Goal: Information Seeking & Learning: Learn about a topic

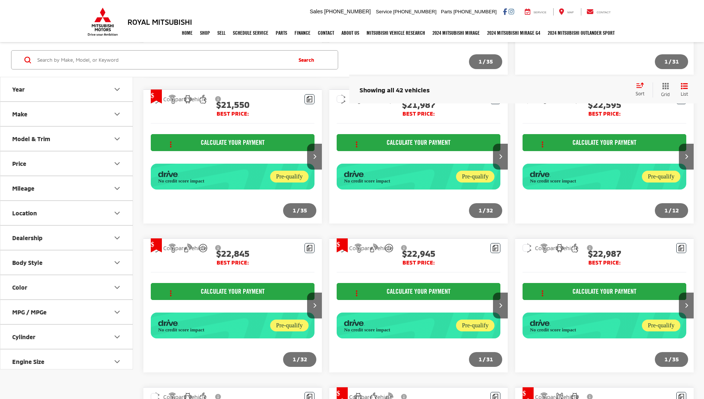
scroll to position [867, 0]
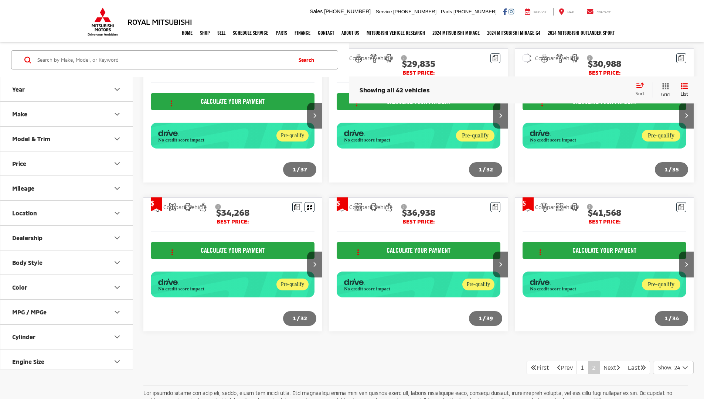
scroll to position [687, 0]
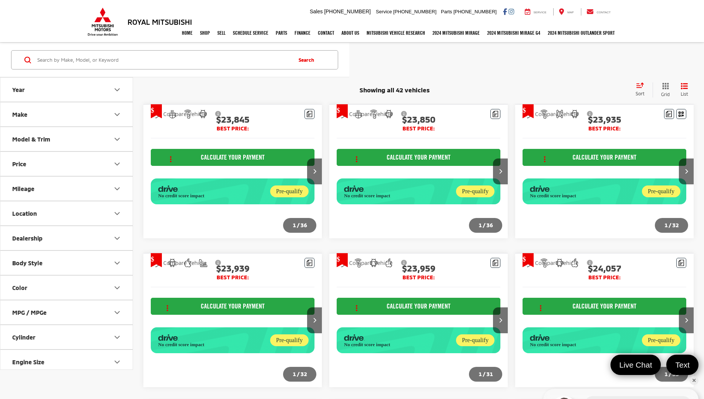
scroll to position [687, 0]
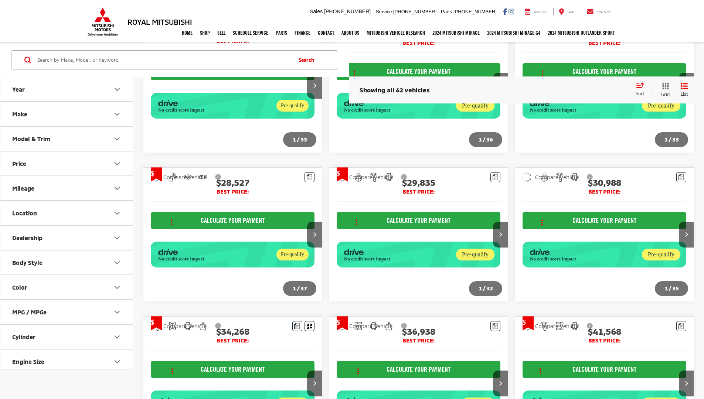
scroll to position [687, 0]
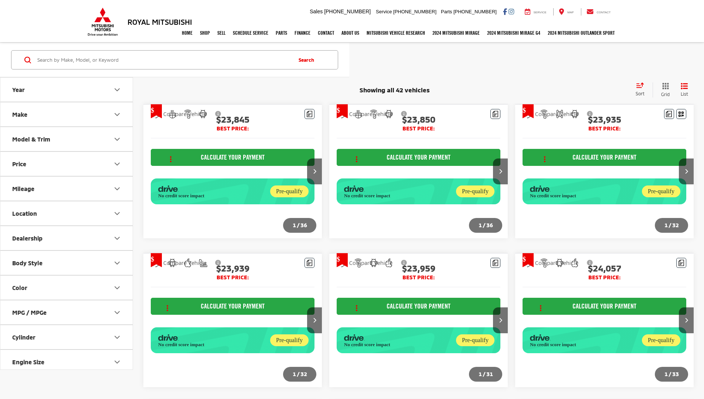
scroll to position [687, 0]
